Goal: Navigation & Orientation: Find specific page/section

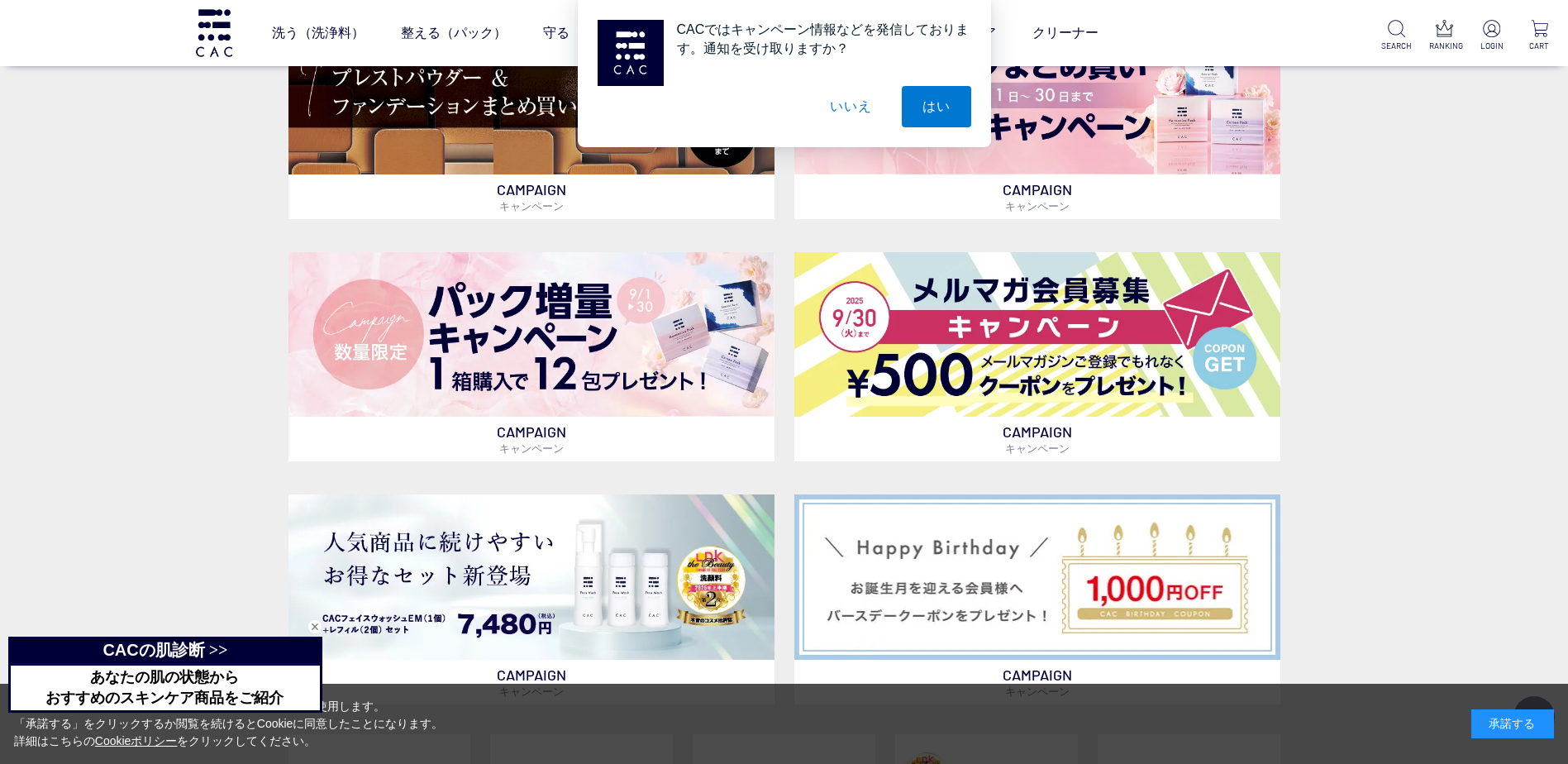
scroll to position [1240, 0]
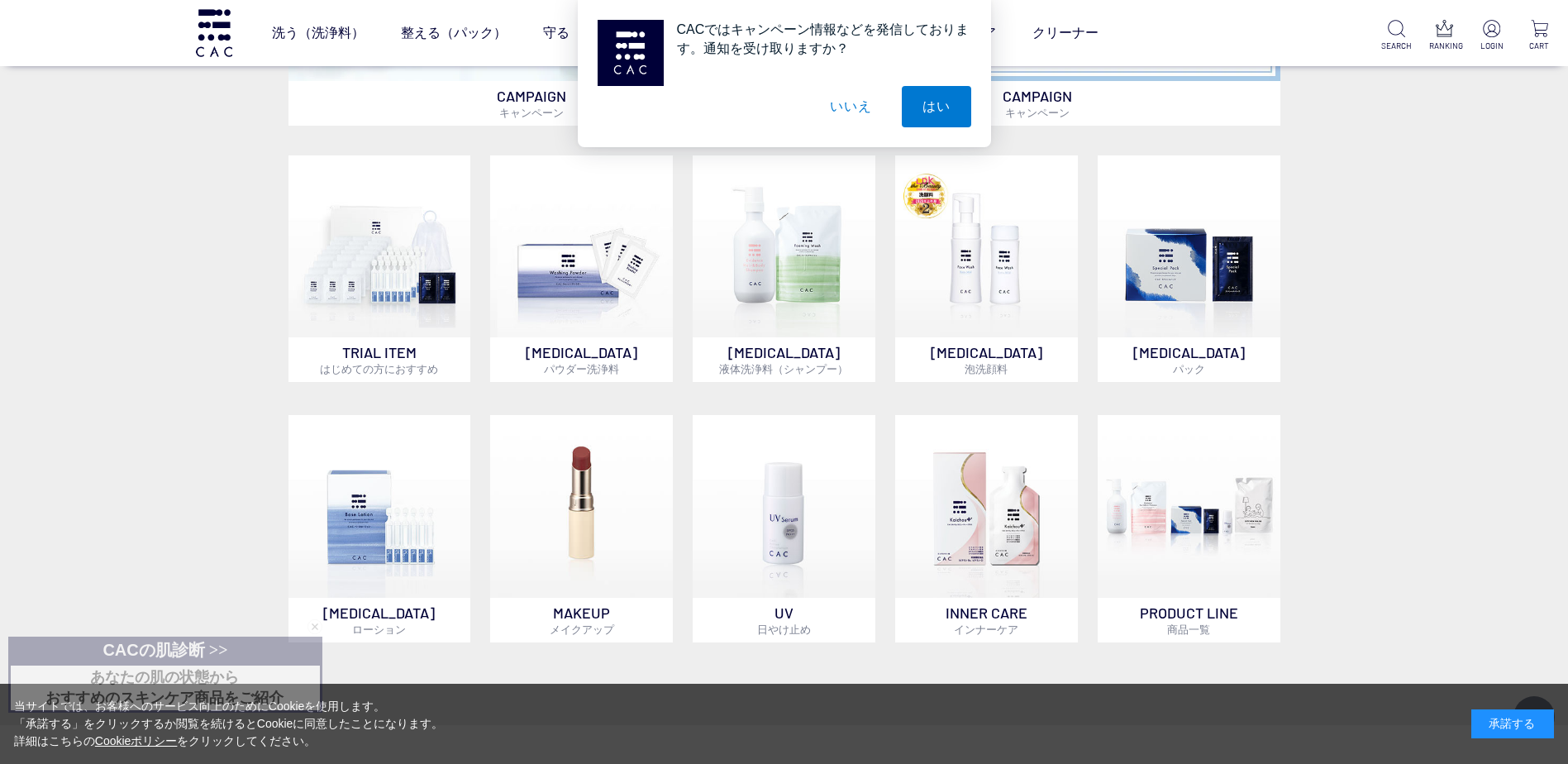
click at [1405, 217] on div "CAMPAIGN キャンペーン CAMPAIGN キャンペーン CAMPAIGN キャンペーン CAMPAIGN キャンペーン CAMPAIGN キャンペーン…" at bounding box center [784, 62] width 1568 height 1328
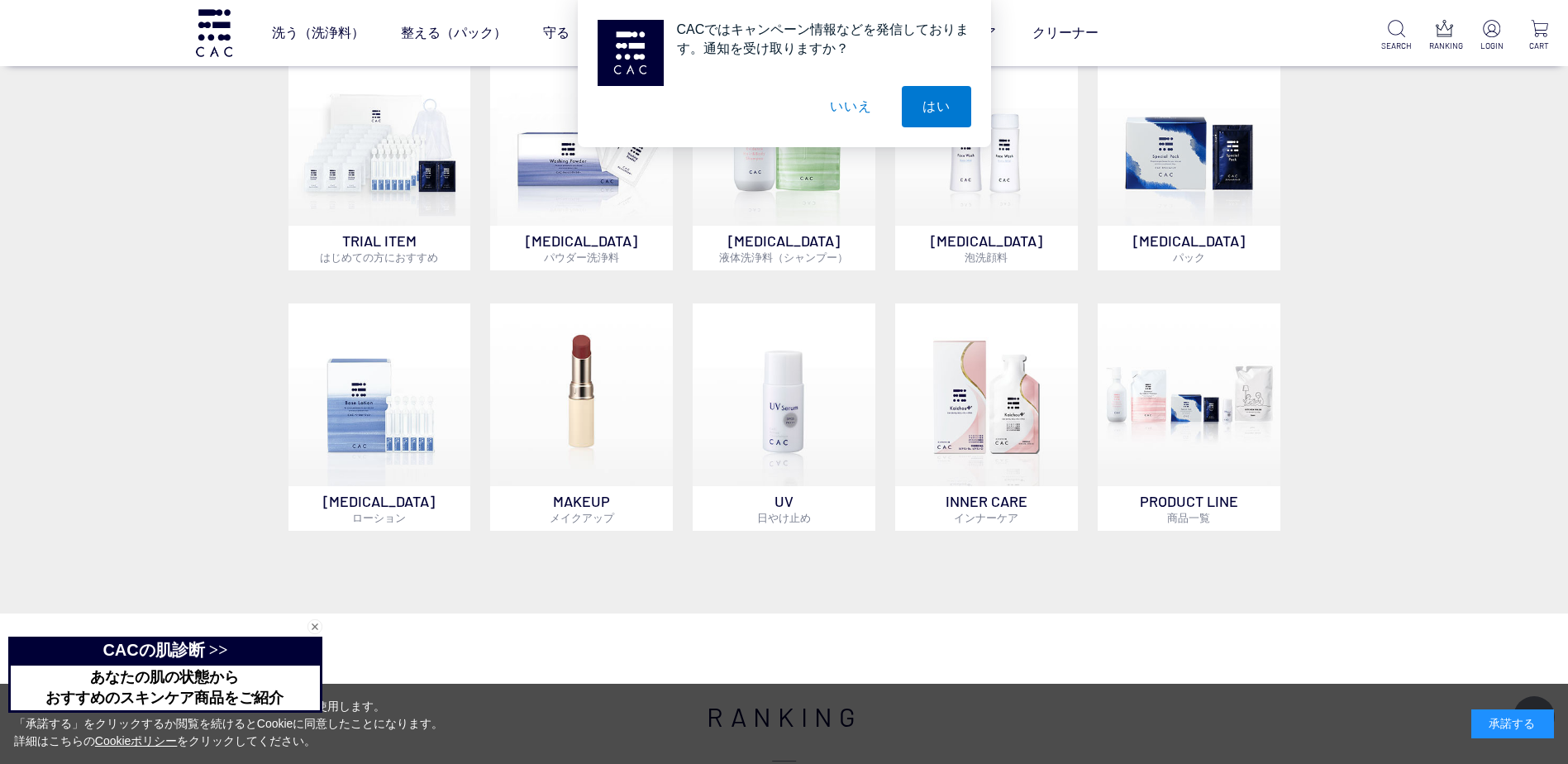
scroll to position [1323, 0]
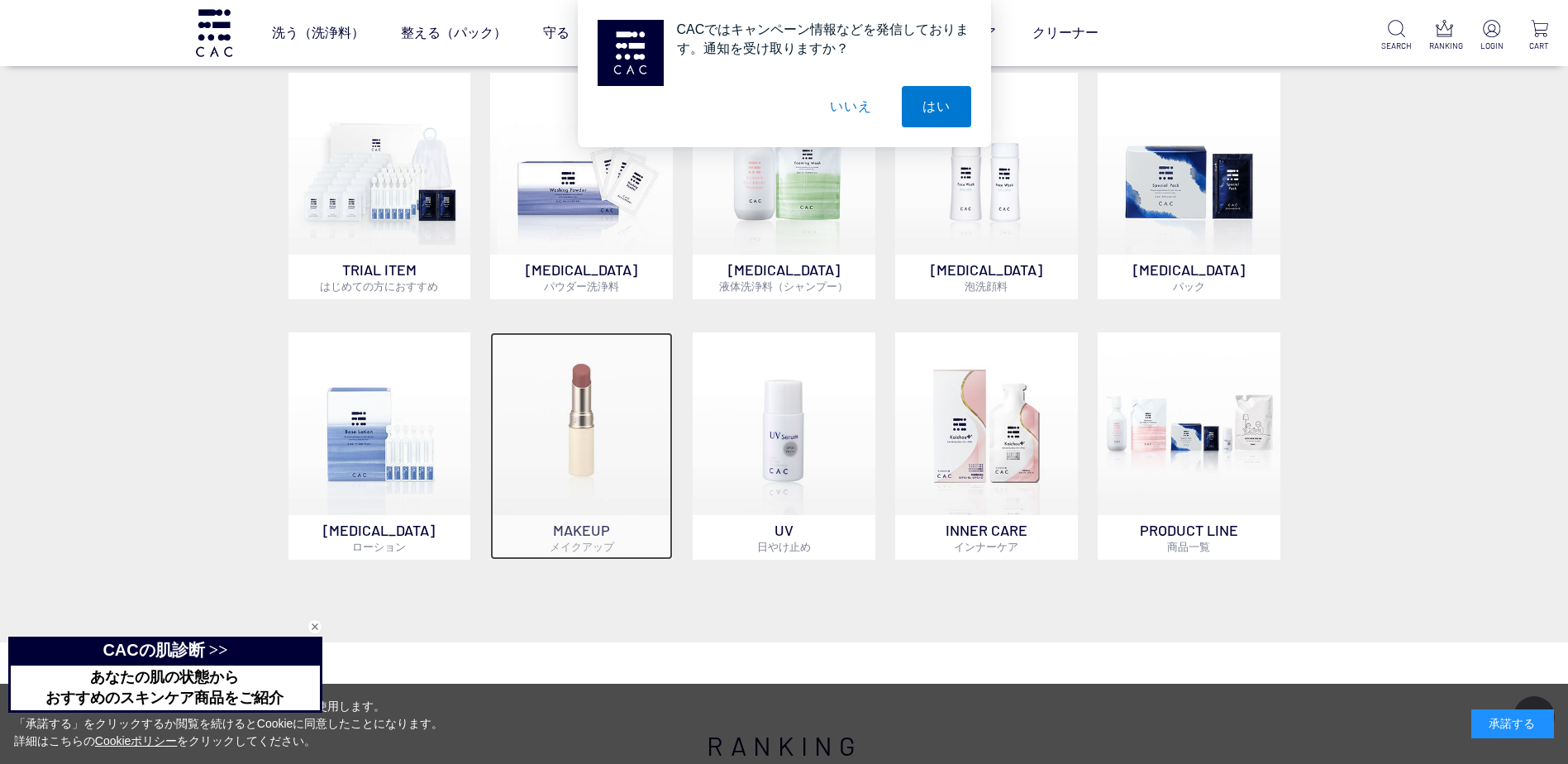
click at [608, 444] on img at bounding box center [581, 424] width 182 height 182
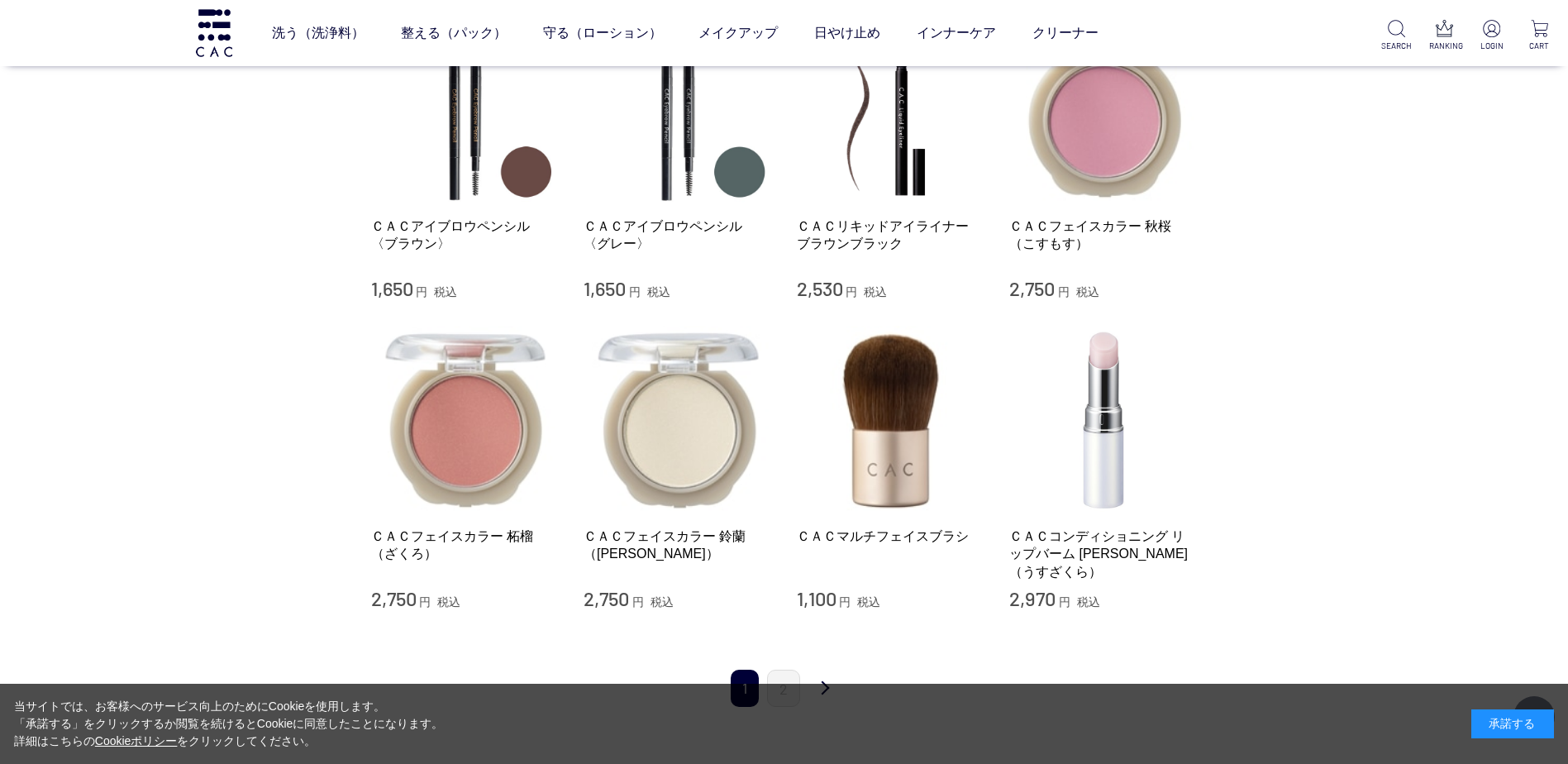
scroll to position [1736, 0]
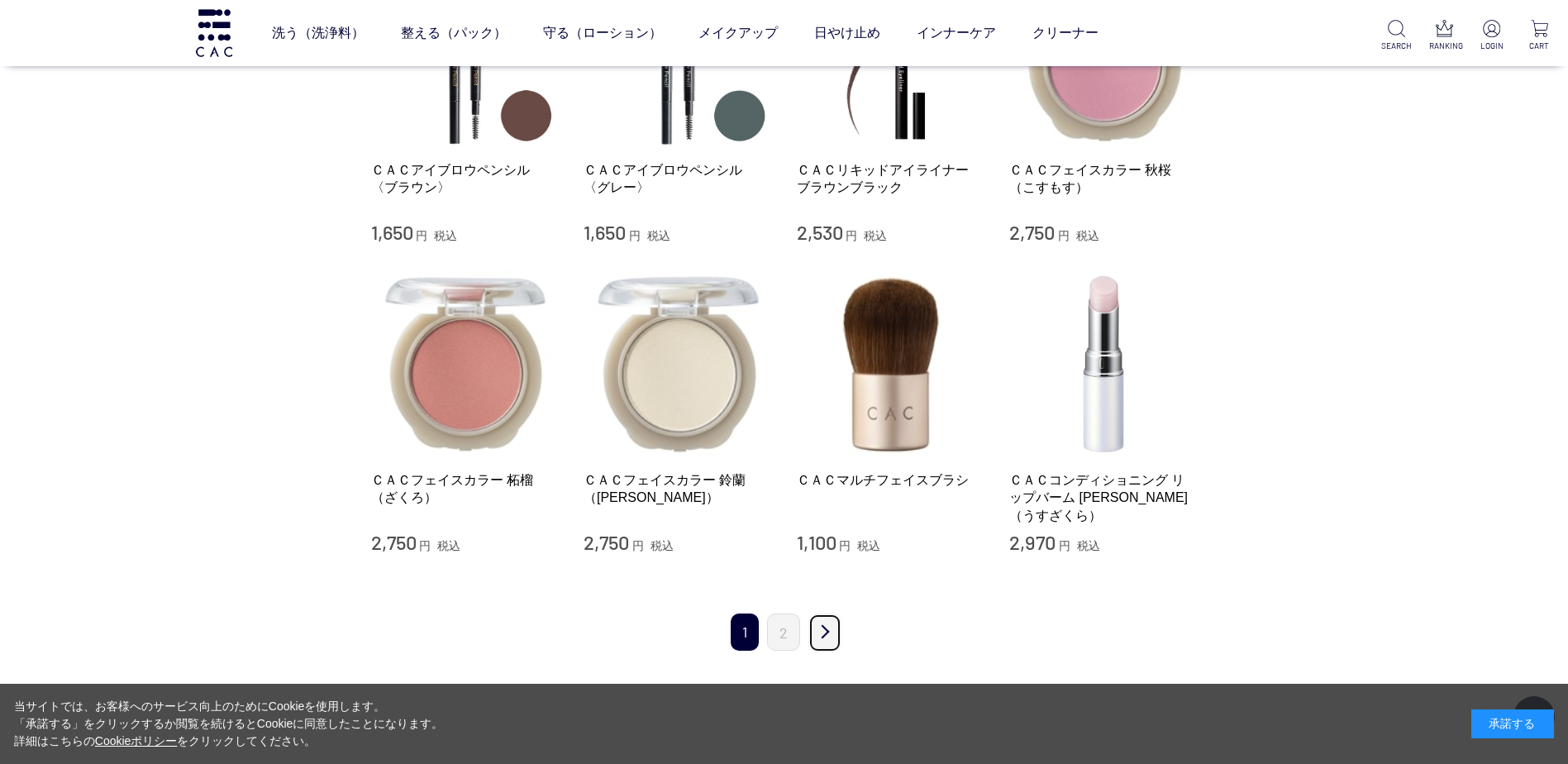
click at [822, 614] on link "次" at bounding box center [825, 633] width 33 height 39
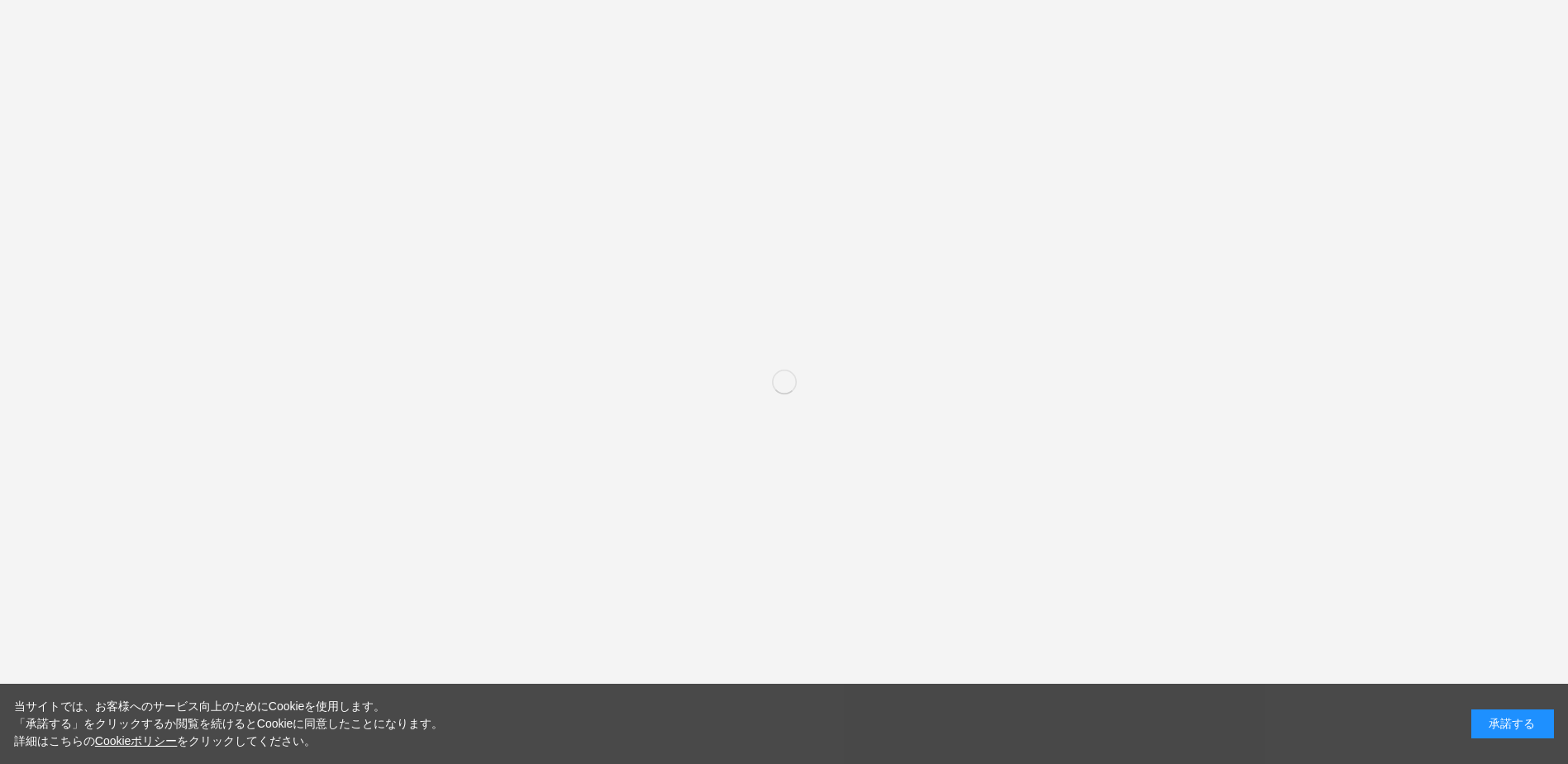
click at [1381, 323] on div "買い物かご 買い物かご内の商品 買い物かごは空です... カテゴリから探す 商品一覧 スキンケア メイクアップ ベース アイ フェイスカラー リップ その他 …" at bounding box center [784, 590] width 1568 height 869
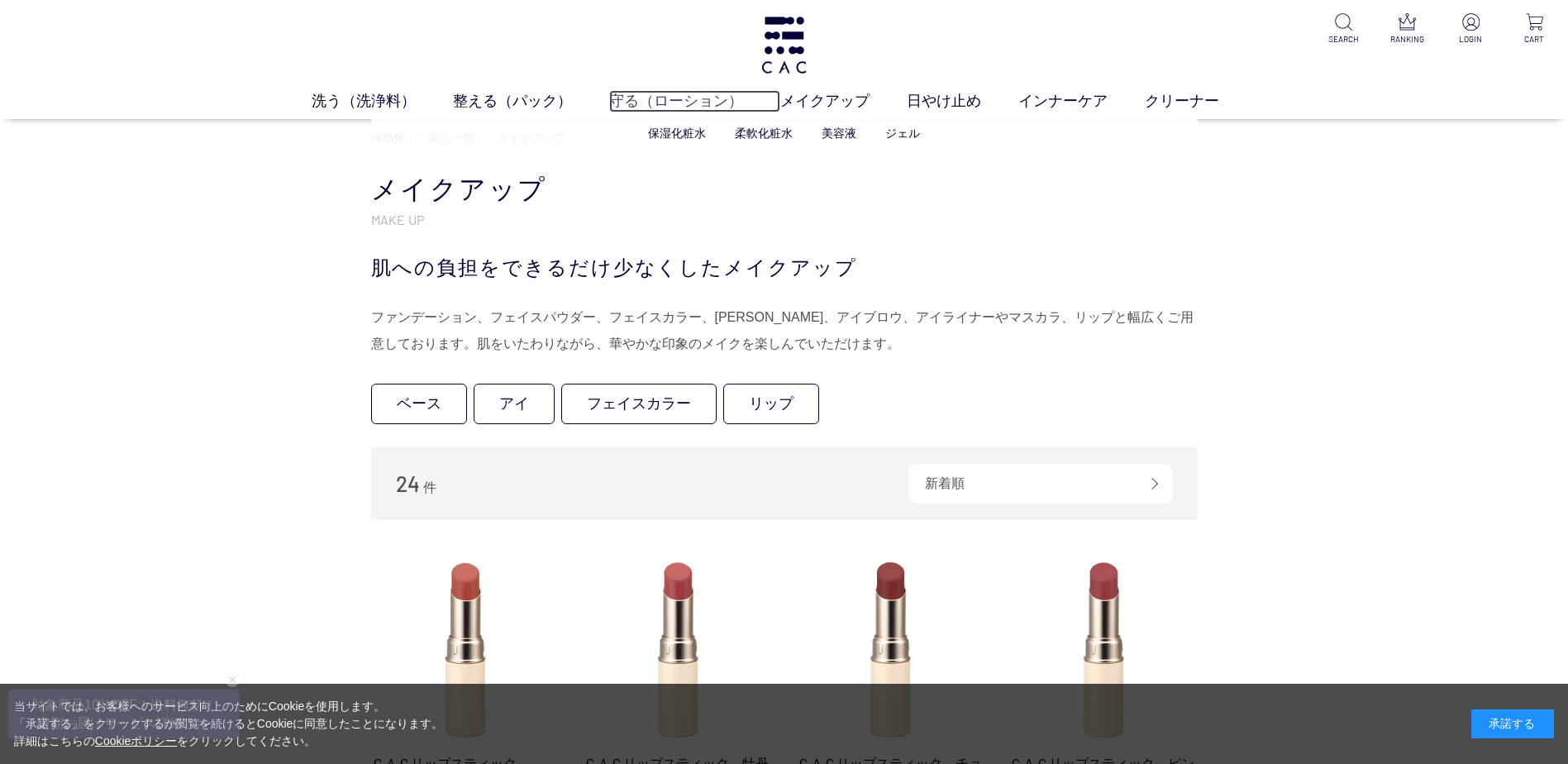
click at [646, 97] on link "守る（ローション）" at bounding box center [695, 101] width 171 height 22
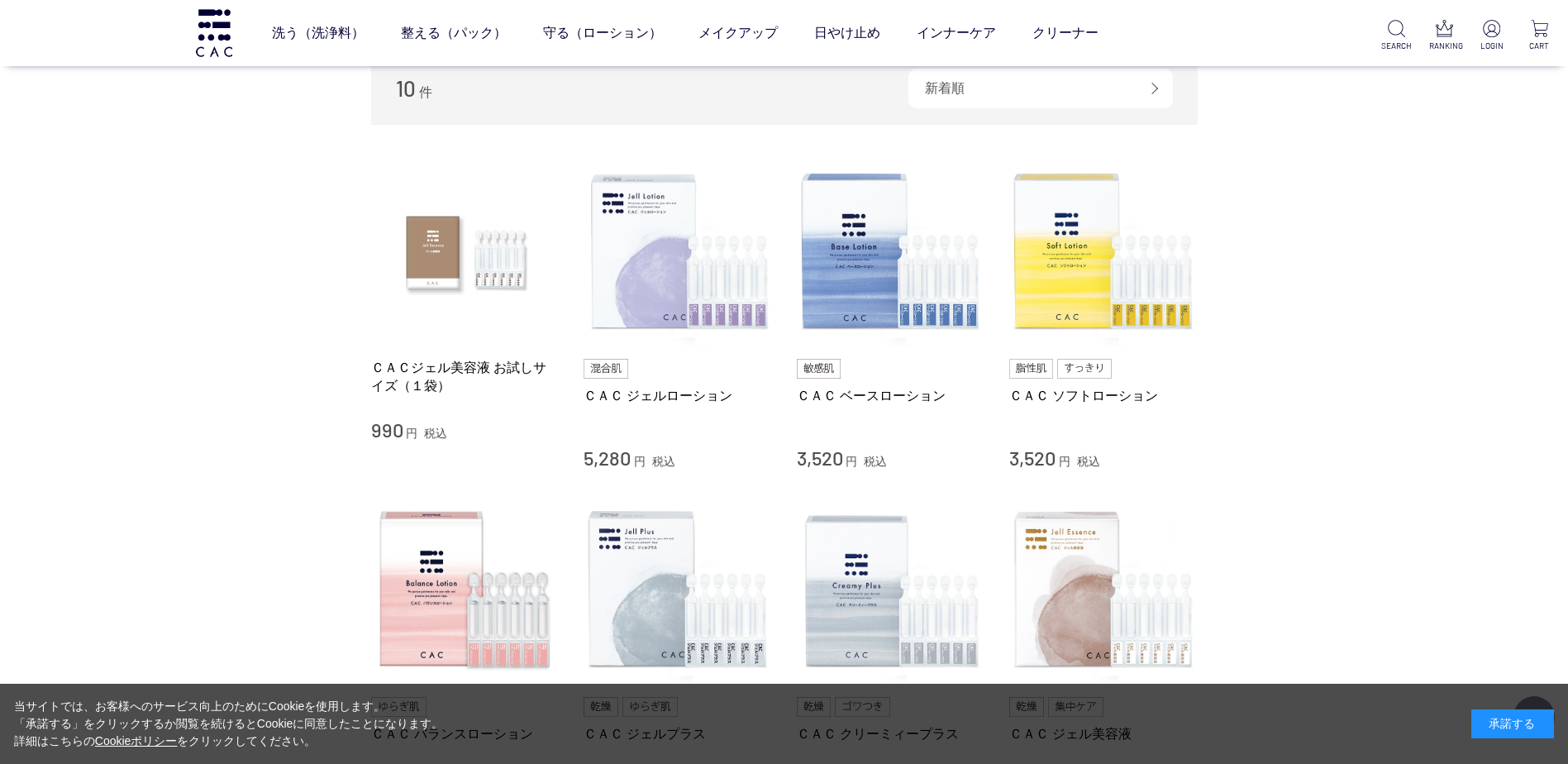
scroll to position [248, 0]
